Goal: Information Seeking & Learning: Check status

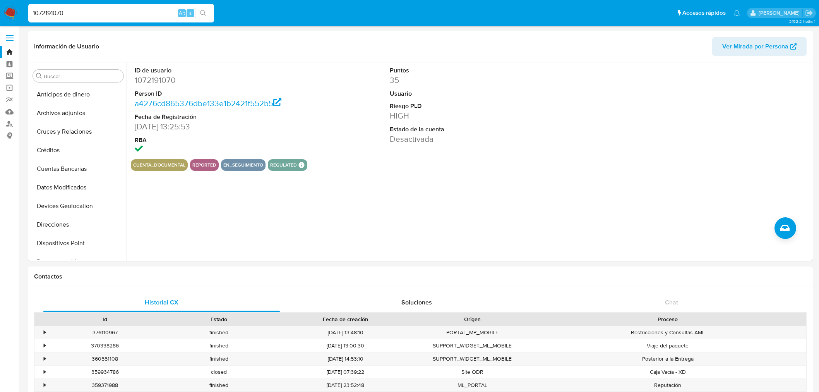
select select "10"
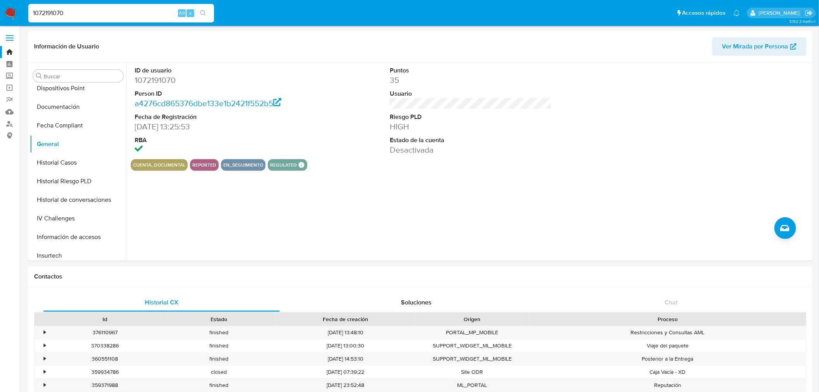
click at [61, 12] on input "1072191070" at bounding box center [121, 13] width 186 height 10
paste input "734907013"
type input "1734907013"
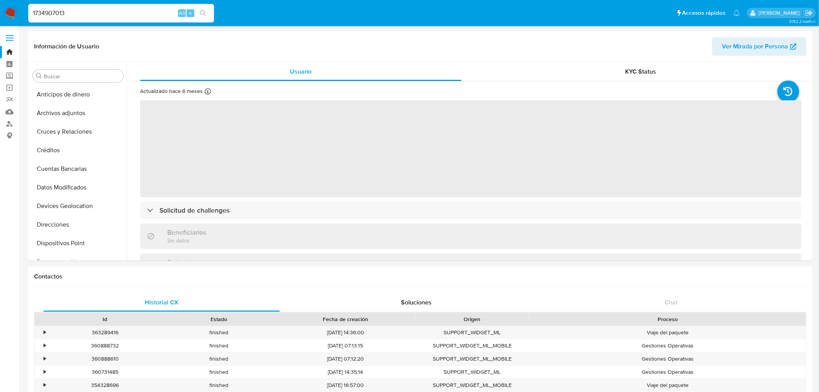
scroll to position [327, 0]
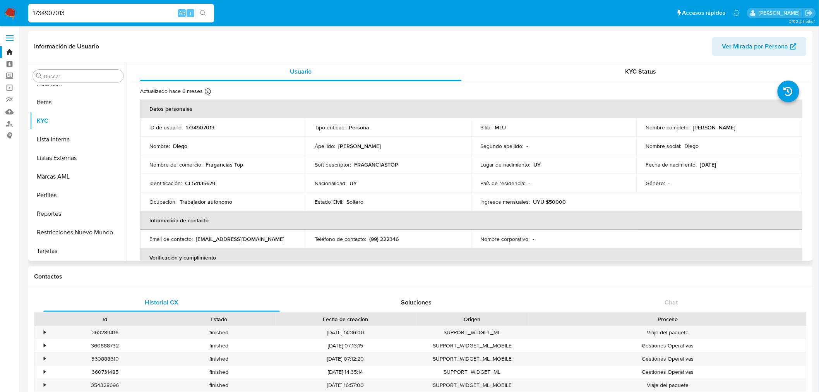
select select "10"
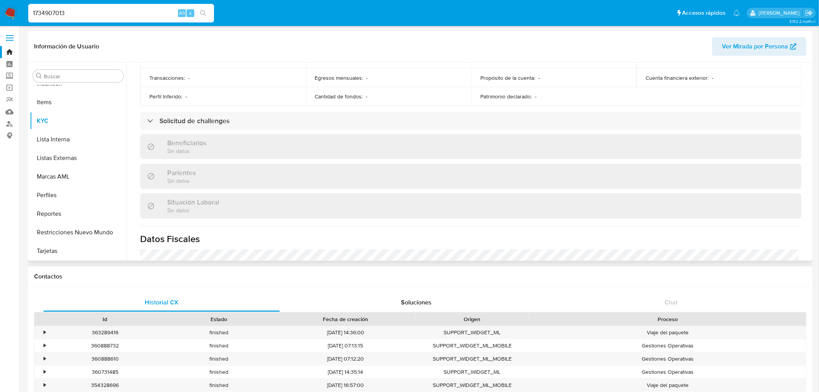
scroll to position [258, 0]
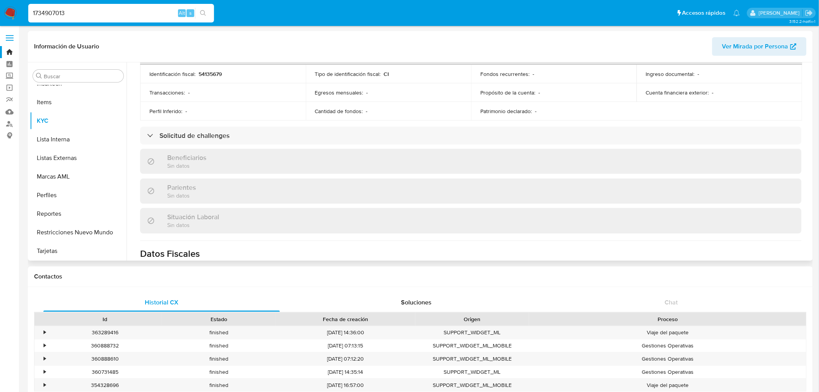
click at [282, 144] on div "Actualizado hace 6 meses Creado: [DATE] 17:22:23 Actualizado: [DATE] 00:16:31 D…" at bounding box center [471, 100] width 680 height 553
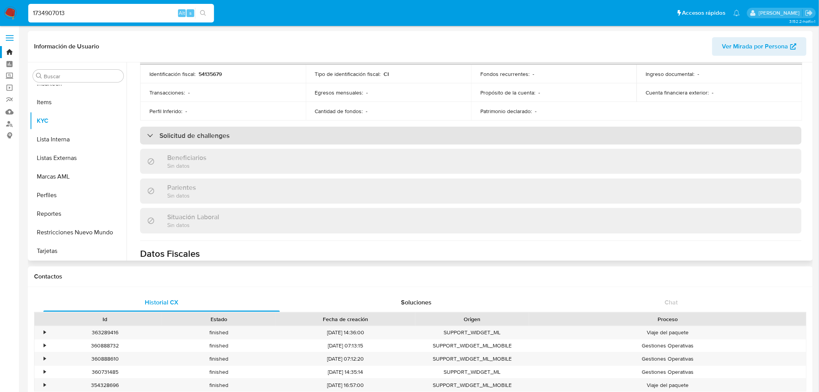
click at [286, 130] on div "Solicitud de challenges" at bounding box center [470, 136] width 661 height 18
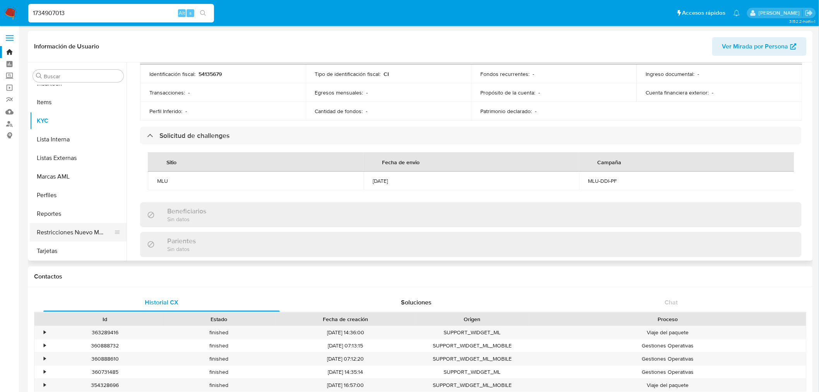
click at [70, 229] on button "Restricciones Nuevo Mundo" at bounding box center [75, 232] width 91 height 19
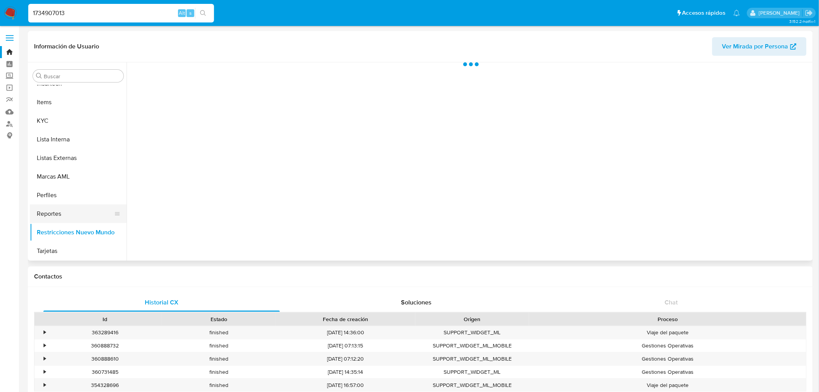
scroll to position [0, 0]
